Goal: Navigation & Orientation: Go to known website

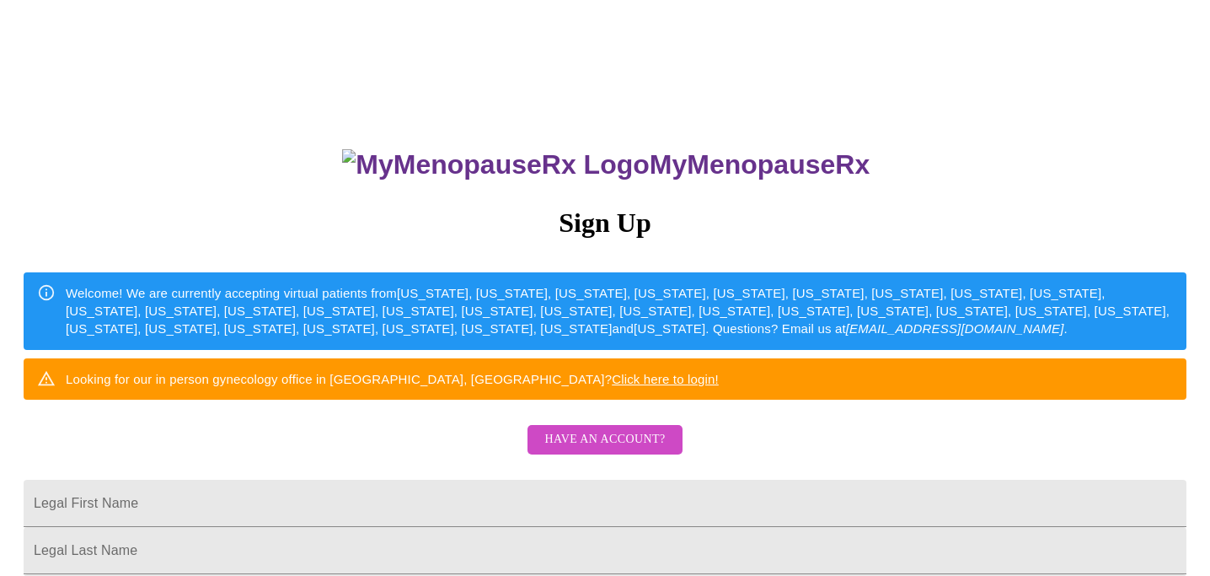
scroll to position [83, 0]
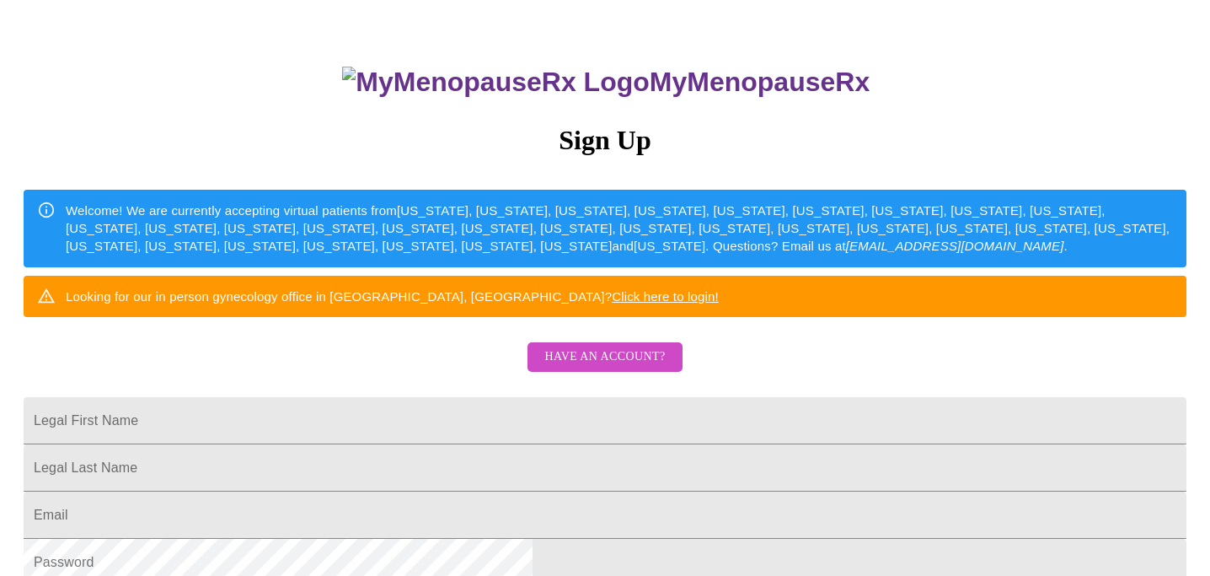
click at [719, 303] on link "Click here to login!" at bounding box center [665, 296] width 107 height 14
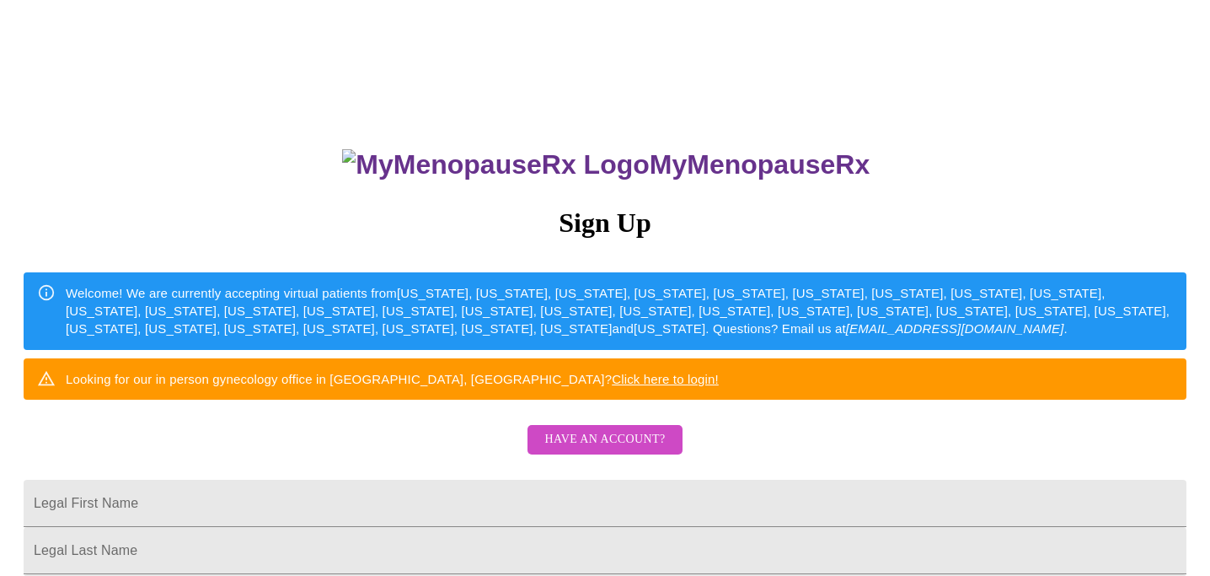
click at [719, 386] on link "Click here to login!" at bounding box center [665, 379] width 107 height 14
